Goal: Check status

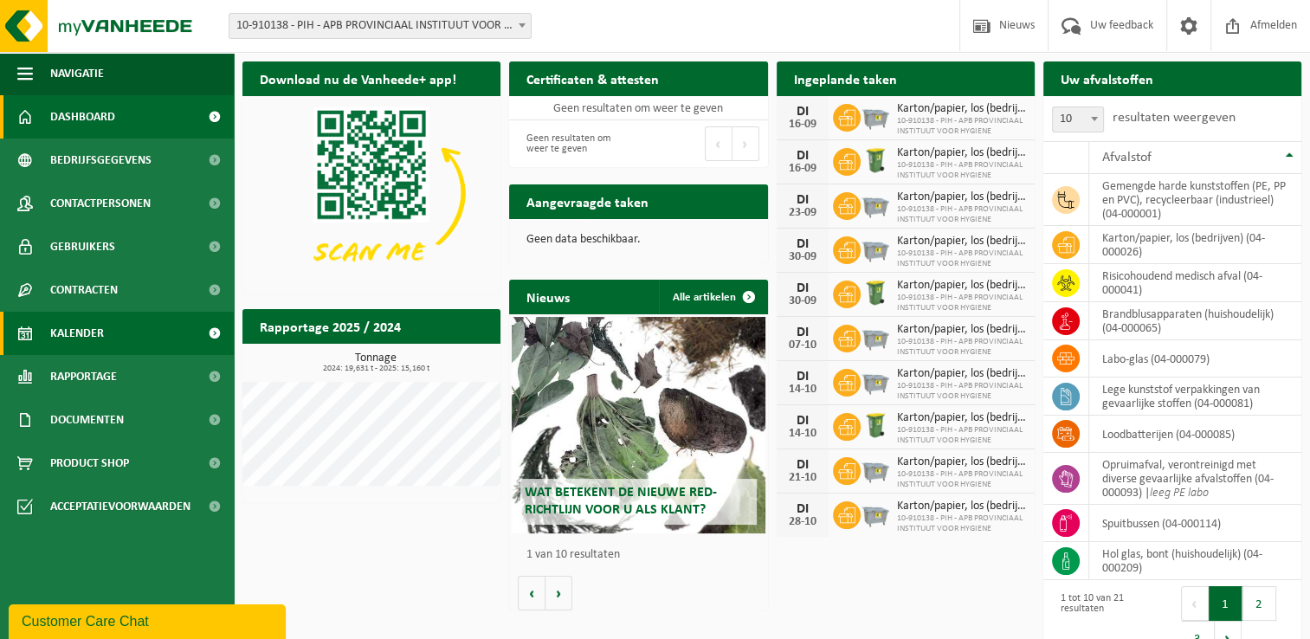
click at [139, 341] on link "Kalender" at bounding box center [117, 333] width 234 height 43
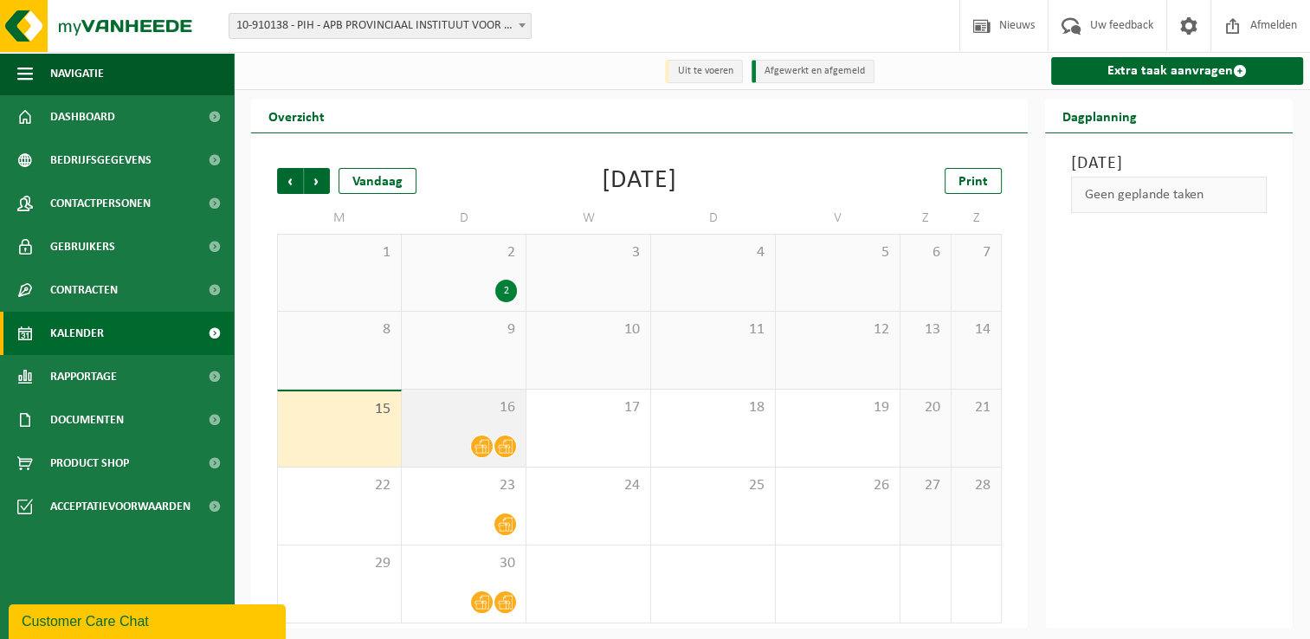
click at [435, 423] on div "16" at bounding box center [464, 428] width 124 height 77
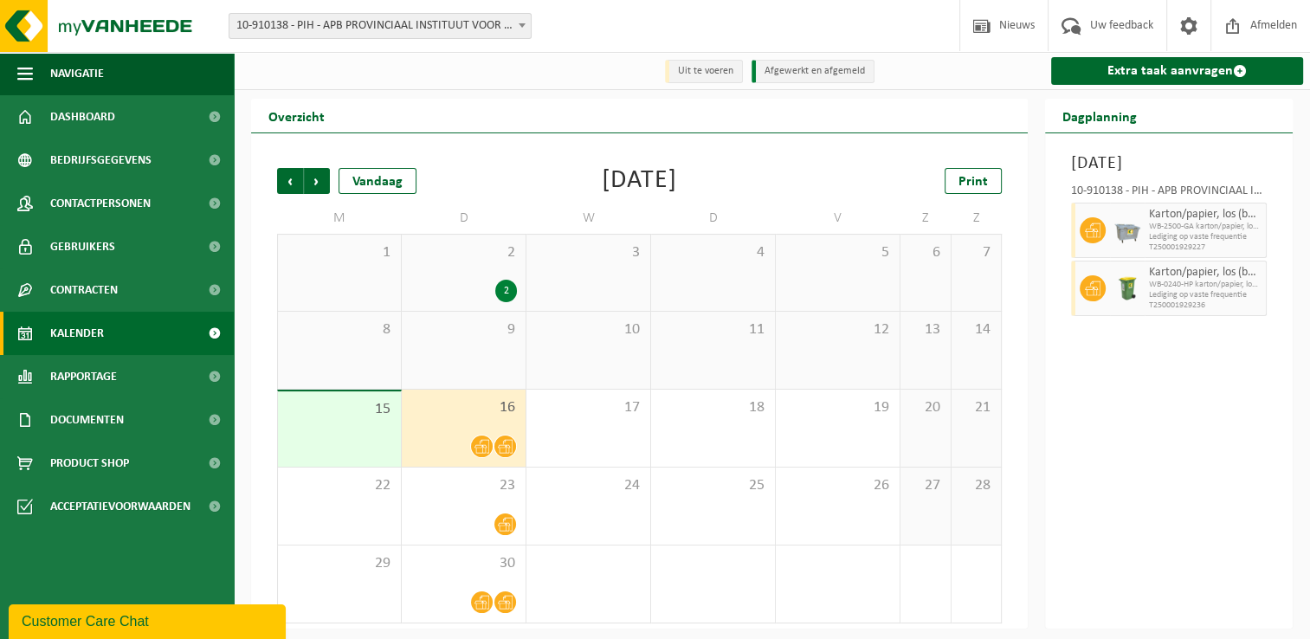
click at [583, 130] on div "Overzicht" at bounding box center [639, 116] width 777 height 35
click at [626, 193] on div "September 2025" at bounding box center [639, 181] width 75 height 26
click at [574, 161] on div "Vorige Volgende Vandaag September 2025 Print M D W D V Z Z 1 2 2 3 4 5 6 7 8 9 …" at bounding box center [639, 396] width 742 height 490
